Goal: Transaction & Acquisition: Purchase product/service

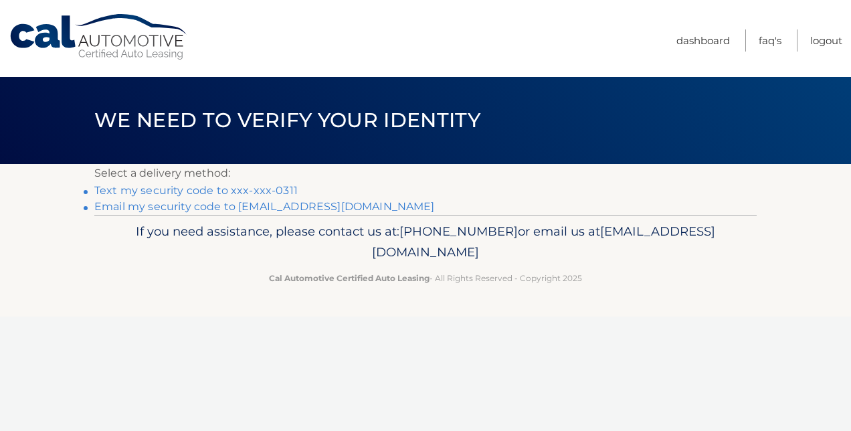
drag, startPoint x: 282, startPoint y: 193, endPoint x: 183, endPoint y: 186, distance: 98.6
click at [183, 186] on link "Text my security code to xxx-xxx-0311" at bounding box center [196, 190] width 204 height 13
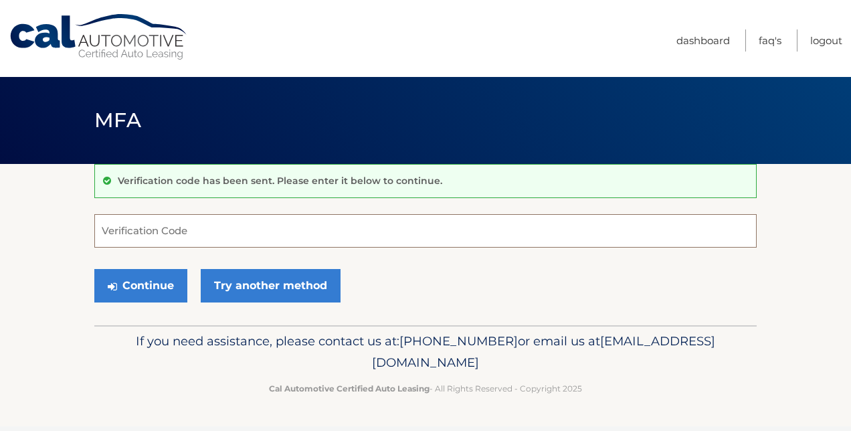
click at [133, 232] on input "Verification Code" at bounding box center [425, 230] width 663 height 33
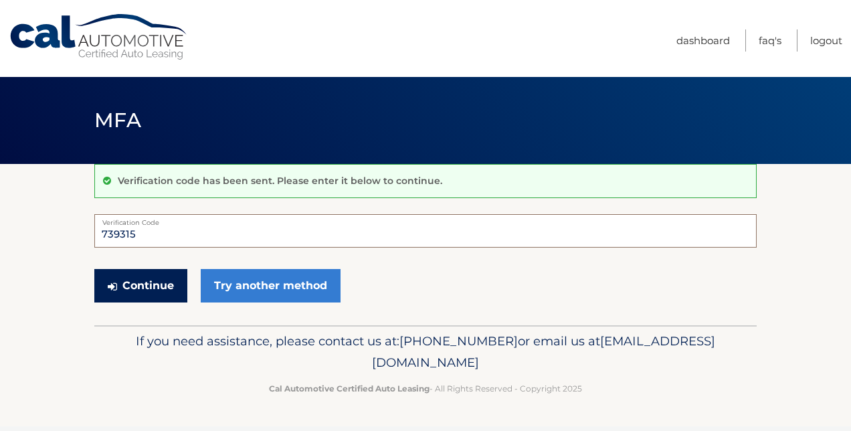
type input "739315"
click at [133, 282] on button "Continue" at bounding box center [140, 285] width 93 height 33
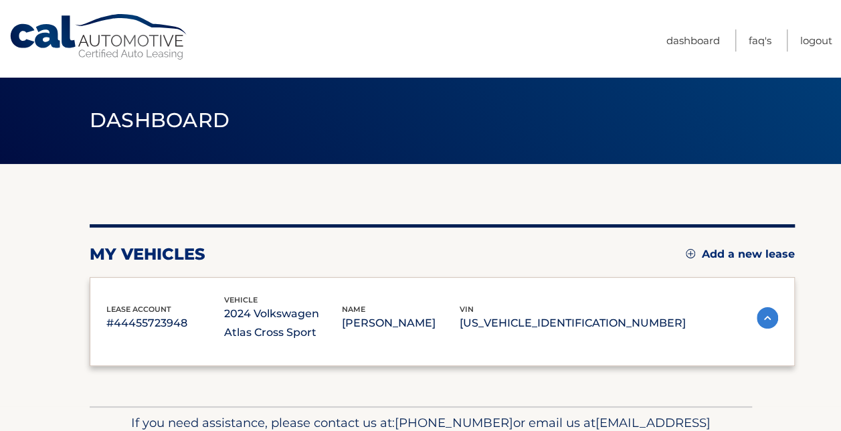
click at [133, 282] on div "lease account #44455723948 vehicle 2024 Volkswagen Atlas Cross Sport name [PERS…" at bounding box center [443, 322] width 706 height 90
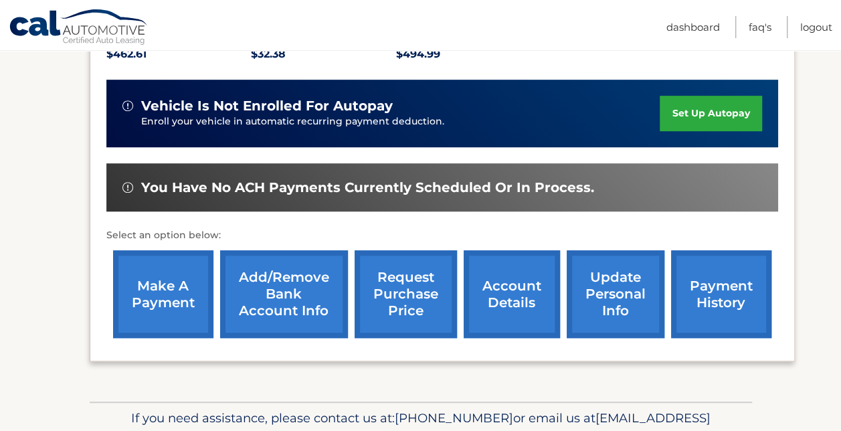
scroll to position [328, 0]
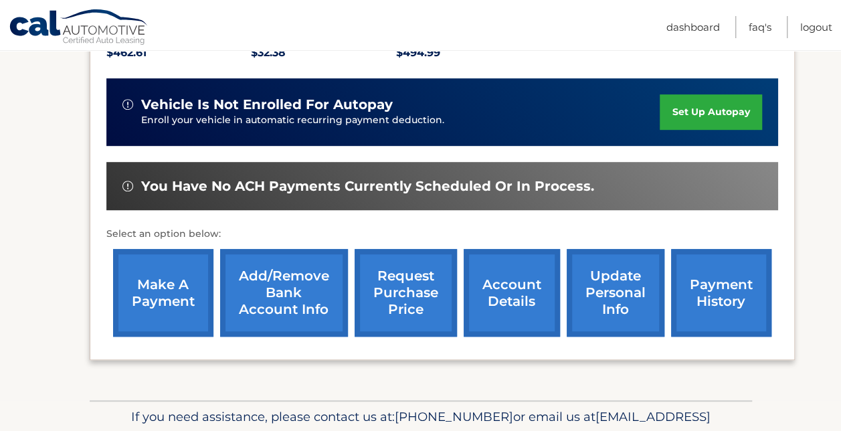
click at [167, 287] on link "make a payment" at bounding box center [163, 293] width 100 height 88
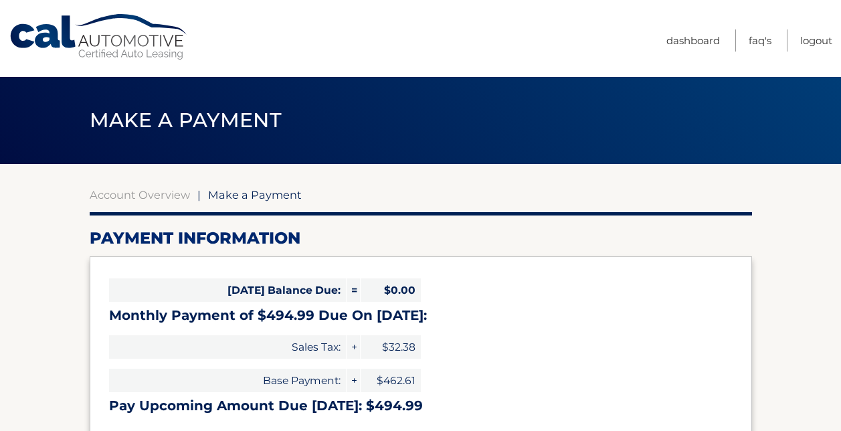
select select "ZTFhYmE3ODQtN2ZkOS00YmViLWI3NTUtMzIyZThhNzM4Nzdi"
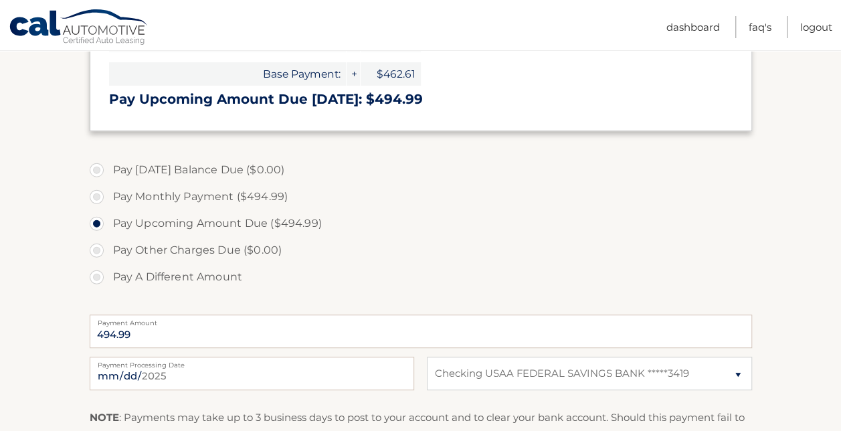
scroll to position [306, 0]
click at [157, 375] on input "[DATE]" at bounding box center [252, 373] width 325 height 33
type input "[DATE]"
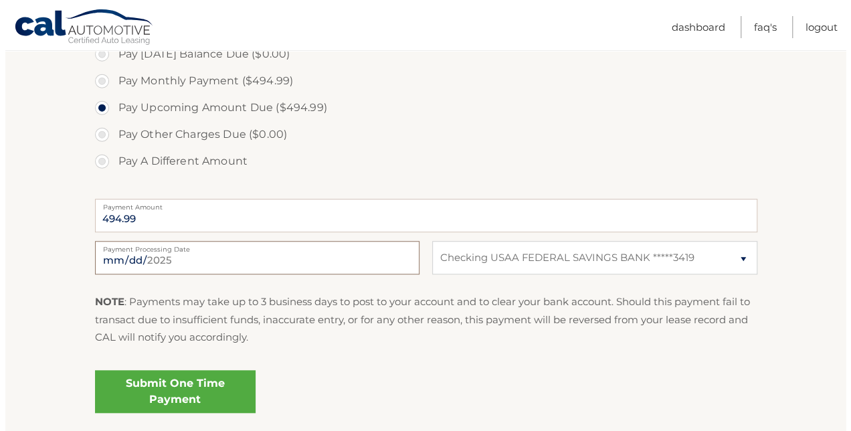
scroll to position [422, 0]
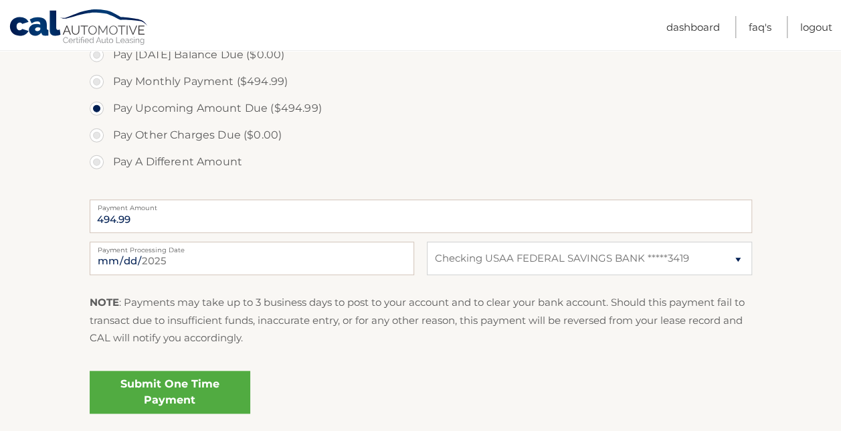
click at [201, 390] on link "Submit One Time Payment" at bounding box center [170, 392] width 161 height 43
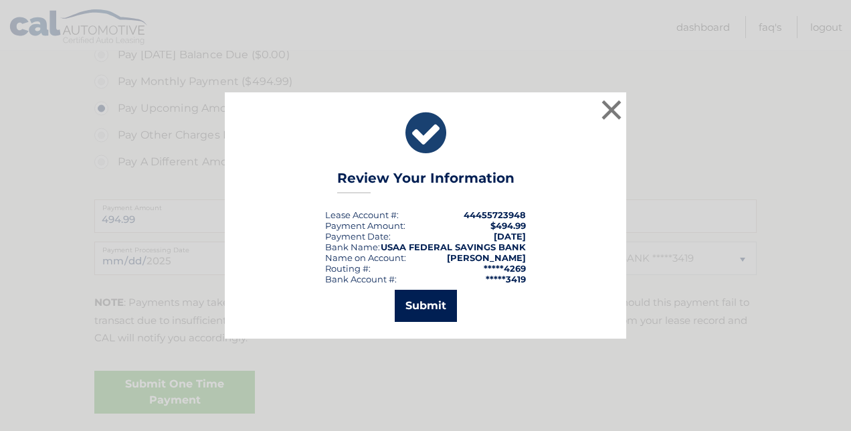
click at [424, 300] on button "Submit" at bounding box center [426, 306] width 62 height 32
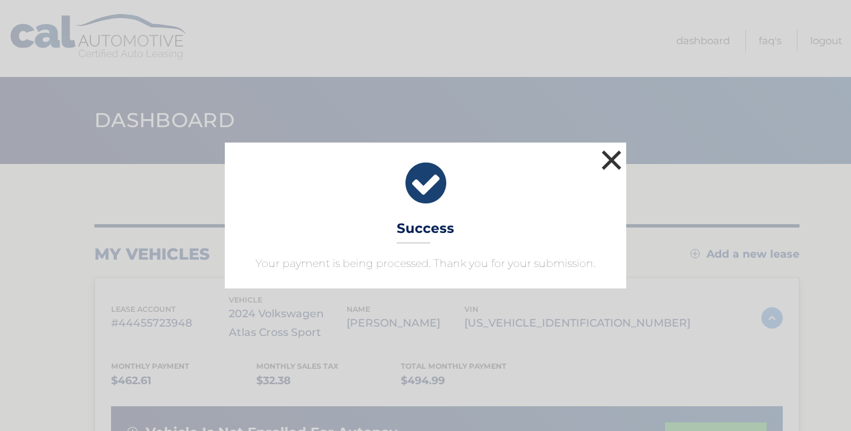
click at [613, 158] on button "×" at bounding box center [611, 160] width 27 height 27
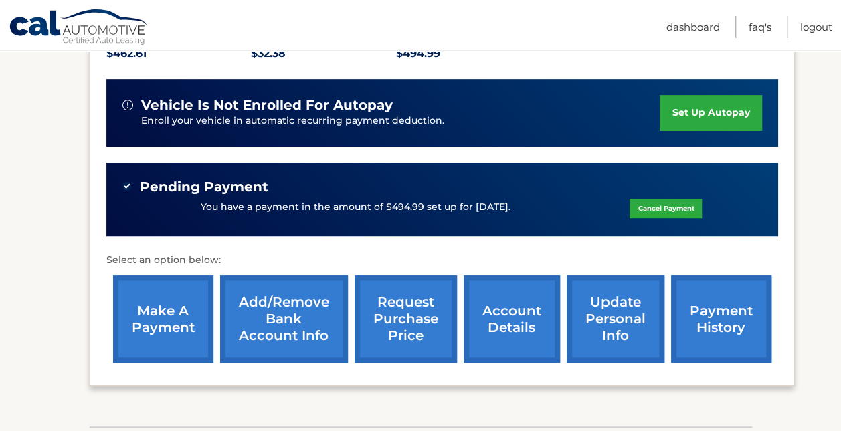
scroll to position [327, 0]
